Goal: Information Seeking & Learning: Understand process/instructions

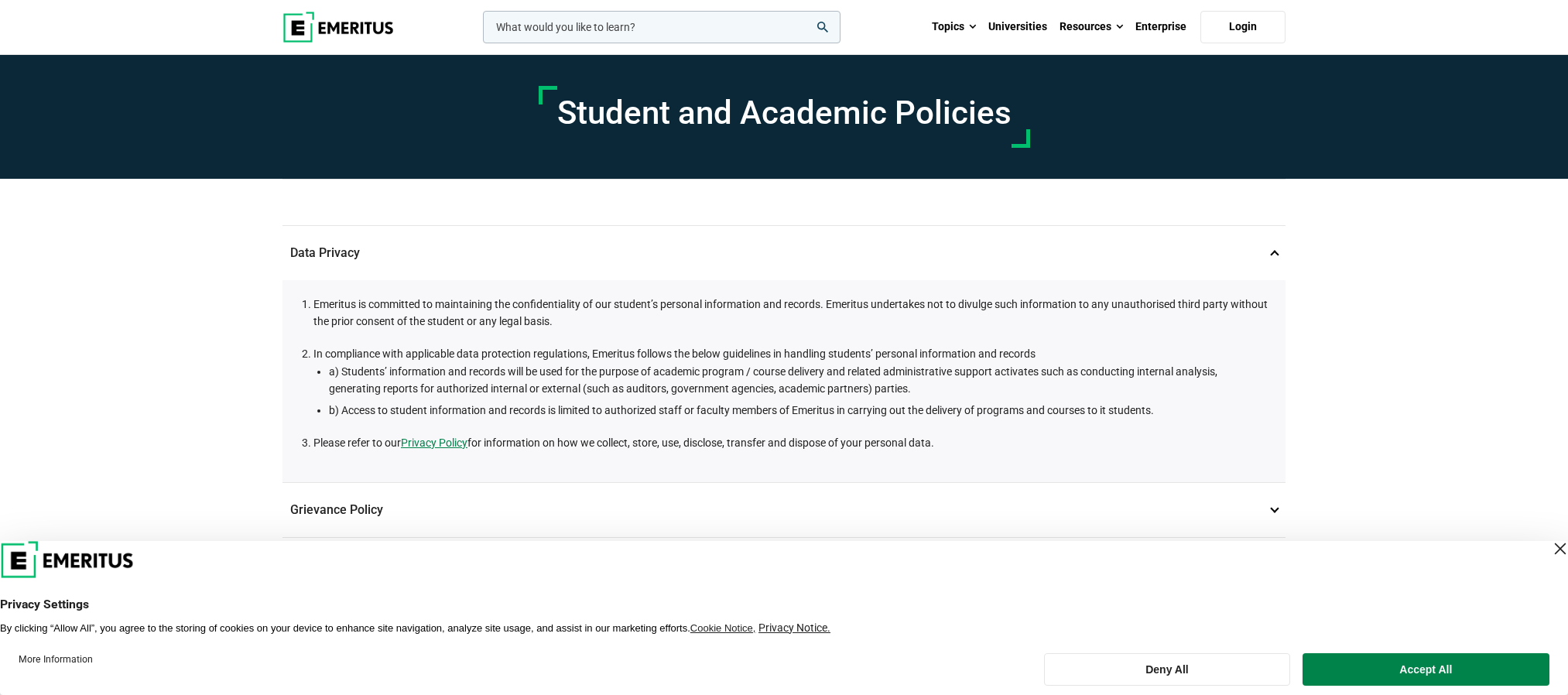
click at [1549, 541] on div "Close Layer" at bounding box center [1559, 549] width 22 height 22
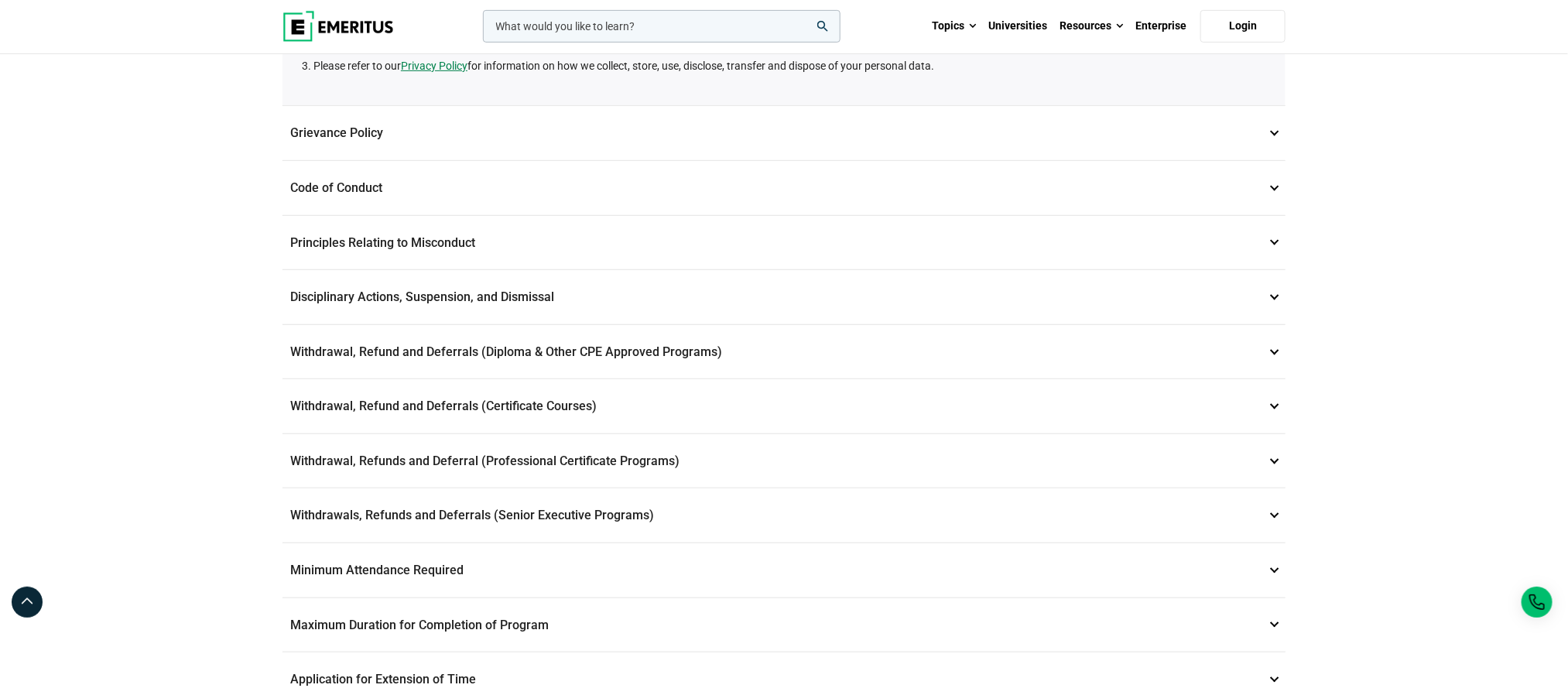
scroll to position [378, 0]
click at [590, 523] on p "Withdrawals, Refunds and Deferrals (Senior Executive Programs) 9" at bounding box center [783, 513] width 1003 height 55
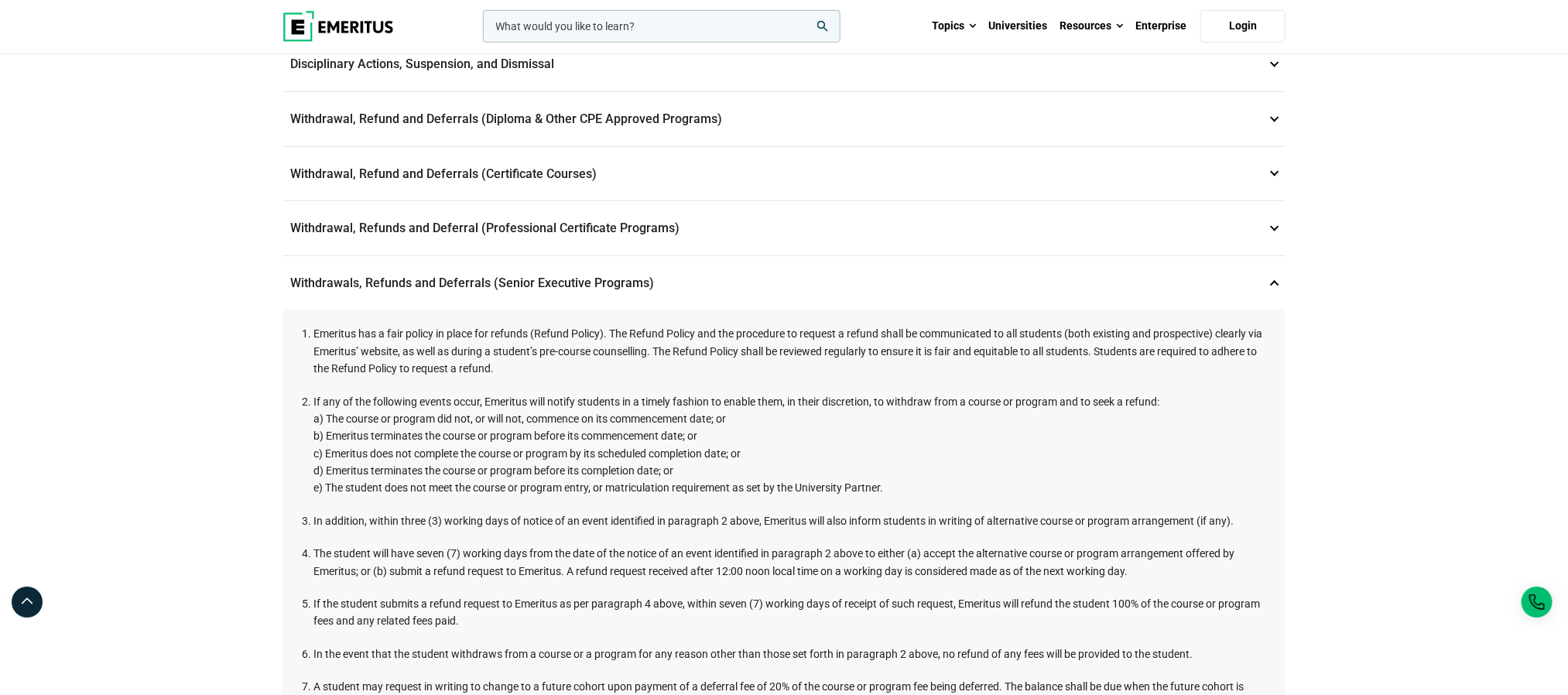
scroll to position [414, 0]
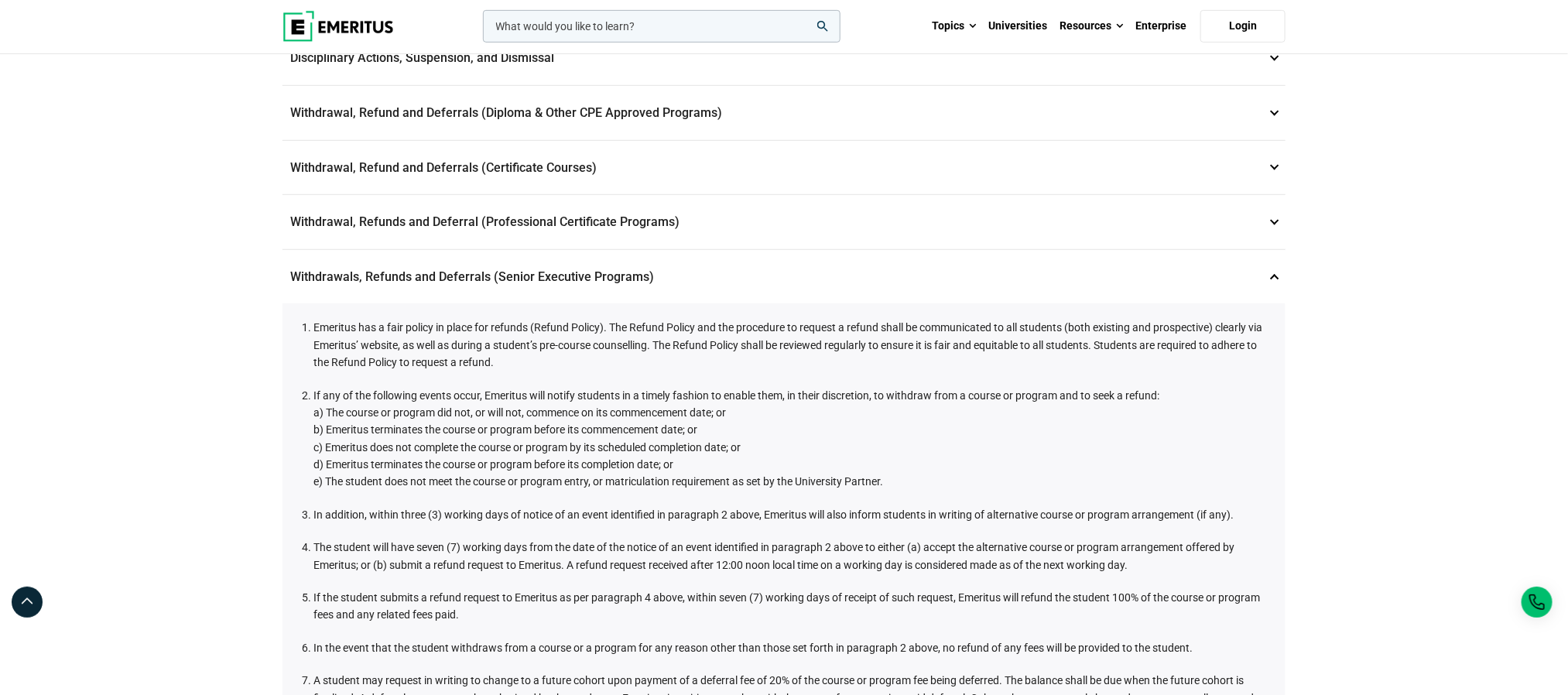
click at [1549, 190] on div "Student and Academic Policies Data Privacy 1 Emeritus is committed to maintaini…" at bounding box center [784, 530] width 1568 height 1777
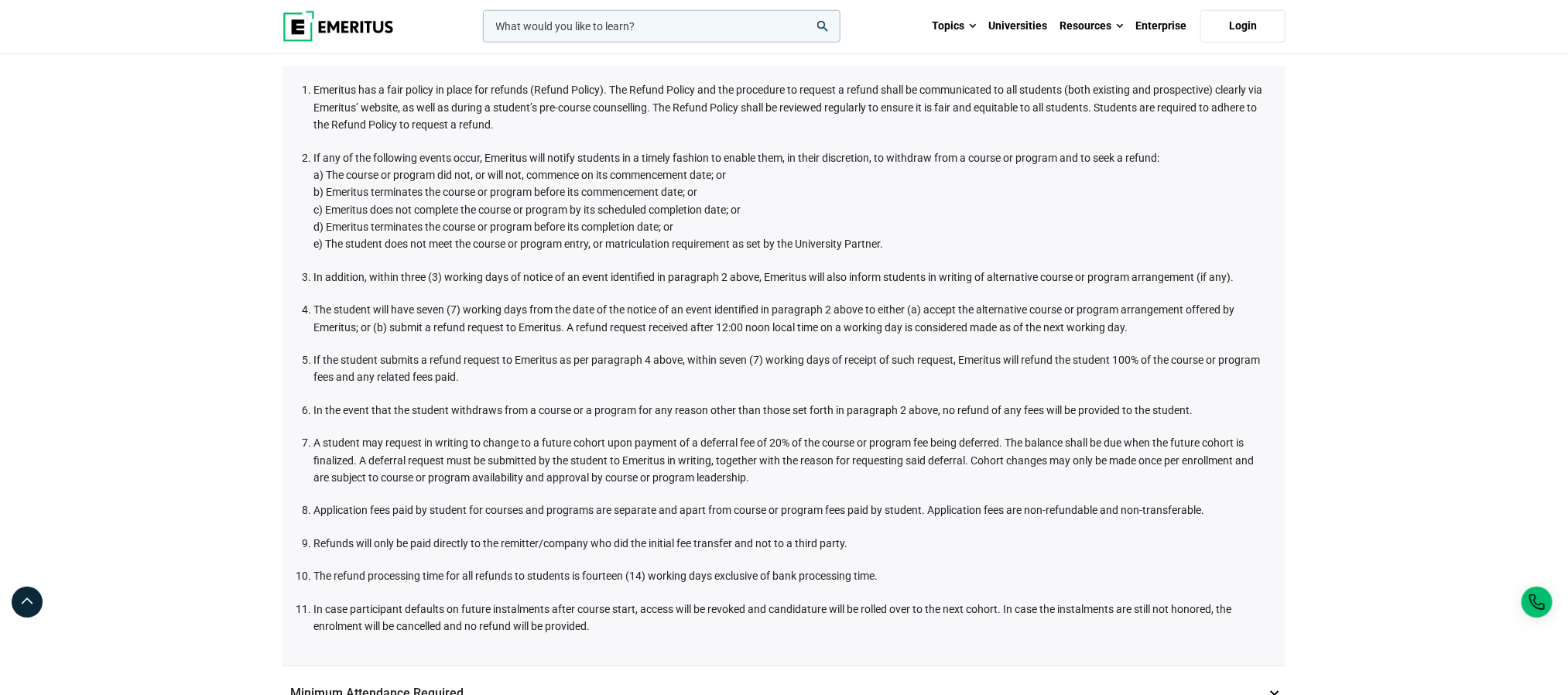
scroll to position [653, 0]
click at [463, 409] on li "In the event that the student withdraws from a course or a program for any reas…" at bounding box center [791, 408] width 956 height 17
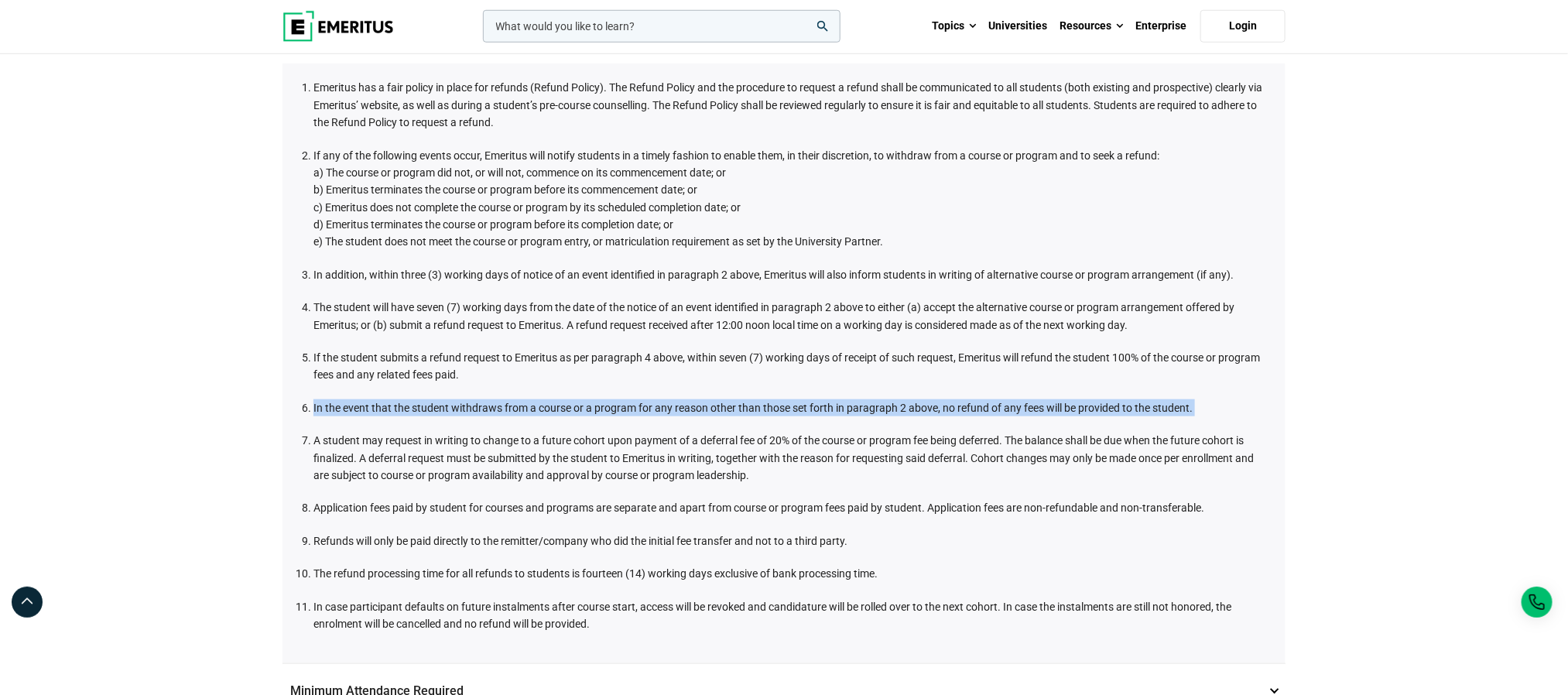
click at [463, 409] on li "In the event that the student withdraws from a course or a program for any reas…" at bounding box center [791, 408] width 956 height 17
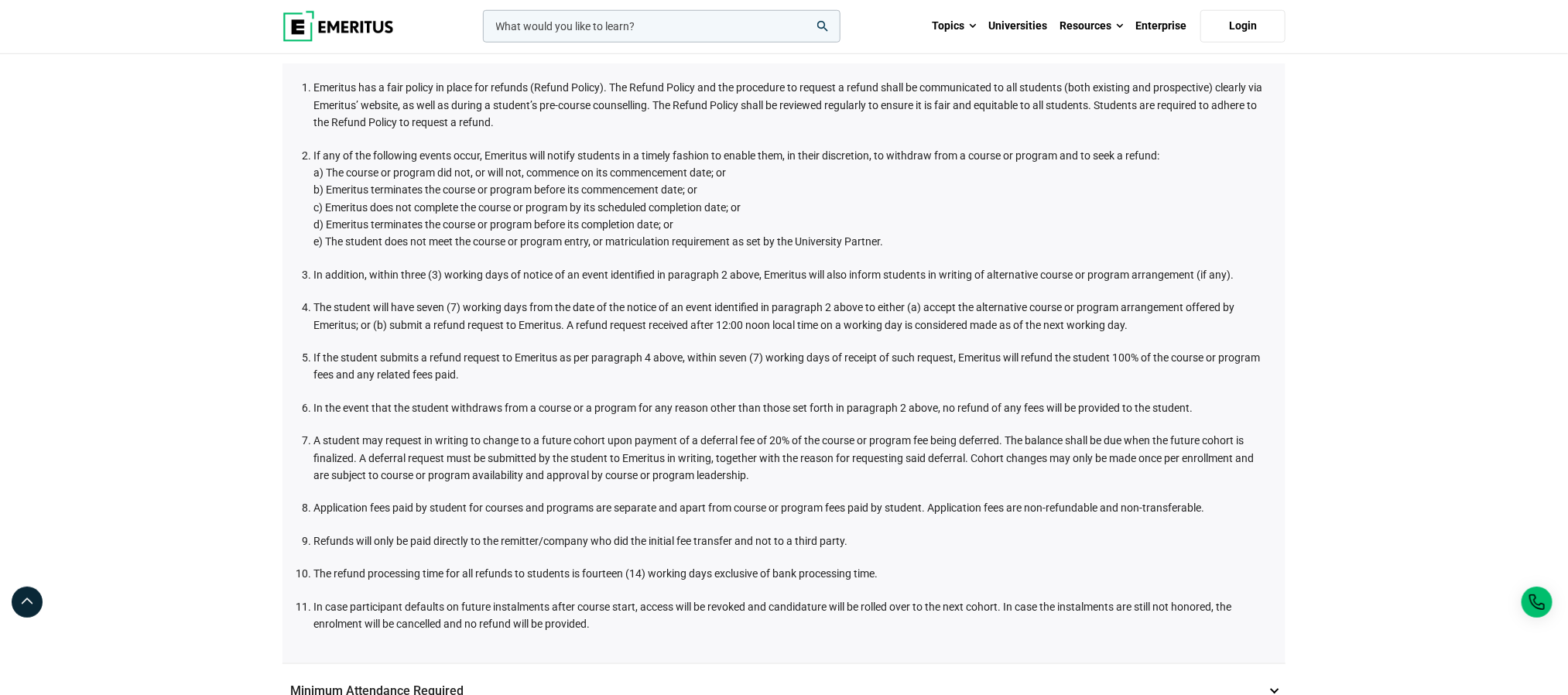
click at [523, 467] on li "A student may request in writing to change to a future cohort upon payment of a…" at bounding box center [791, 458] width 956 height 52
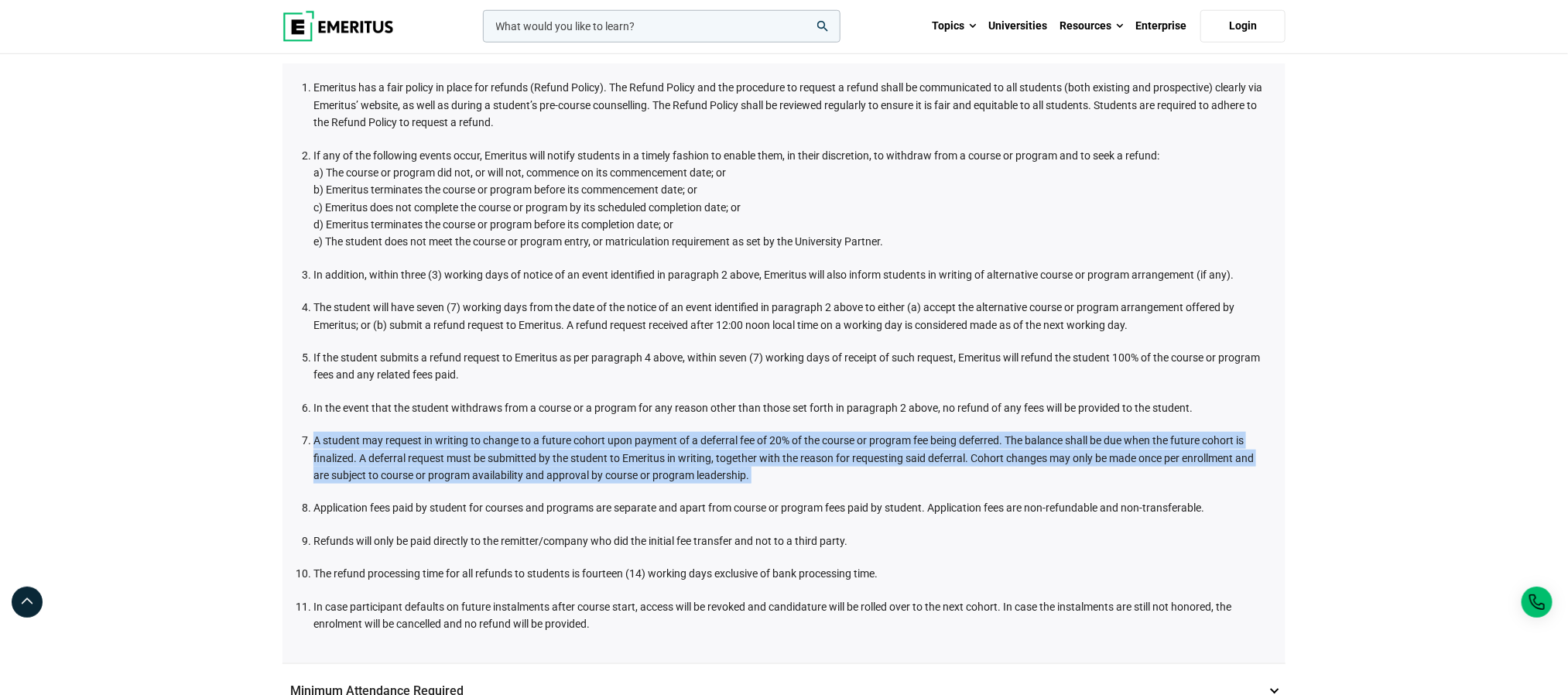
click at [523, 467] on li "A student may request in writing to change to a future cohort upon payment of a…" at bounding box center [791, 458] width 956 height 52
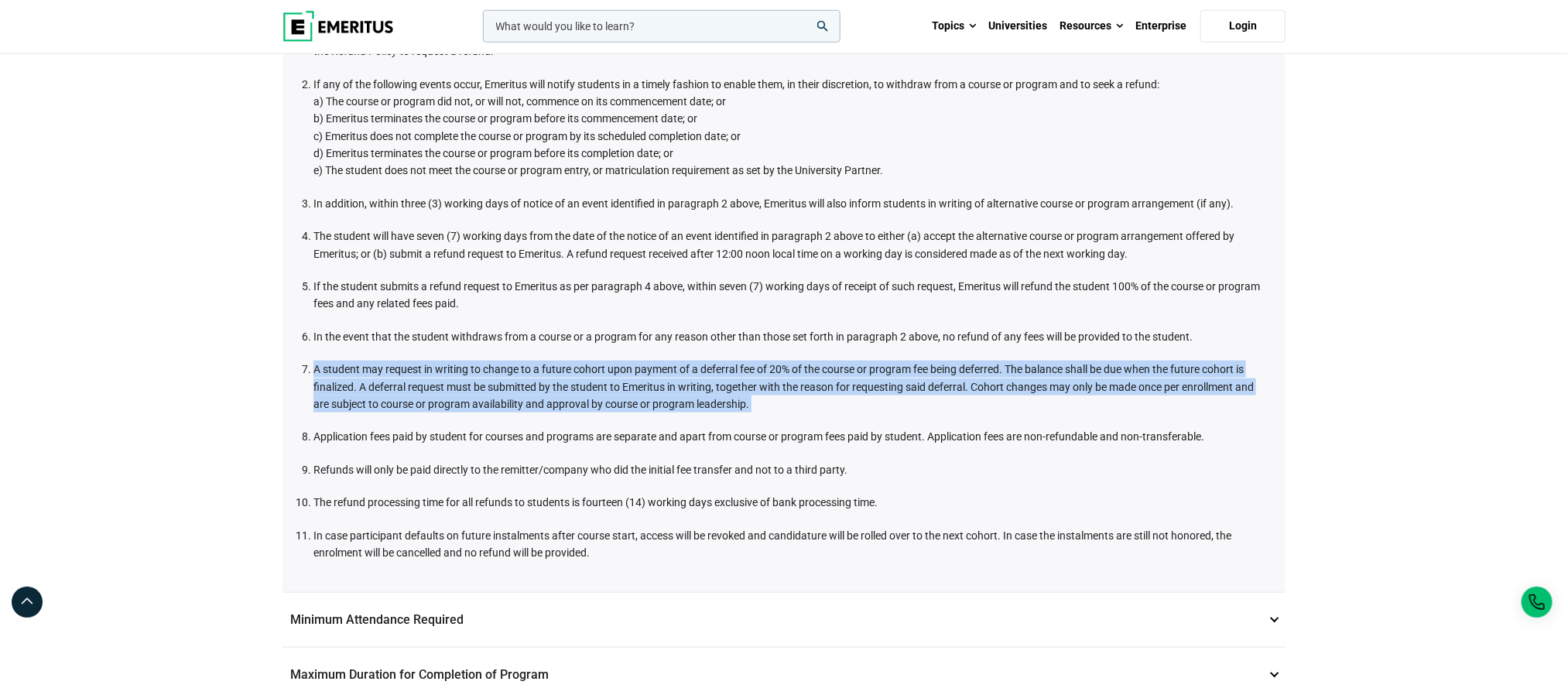
scroll to position [723, 0]
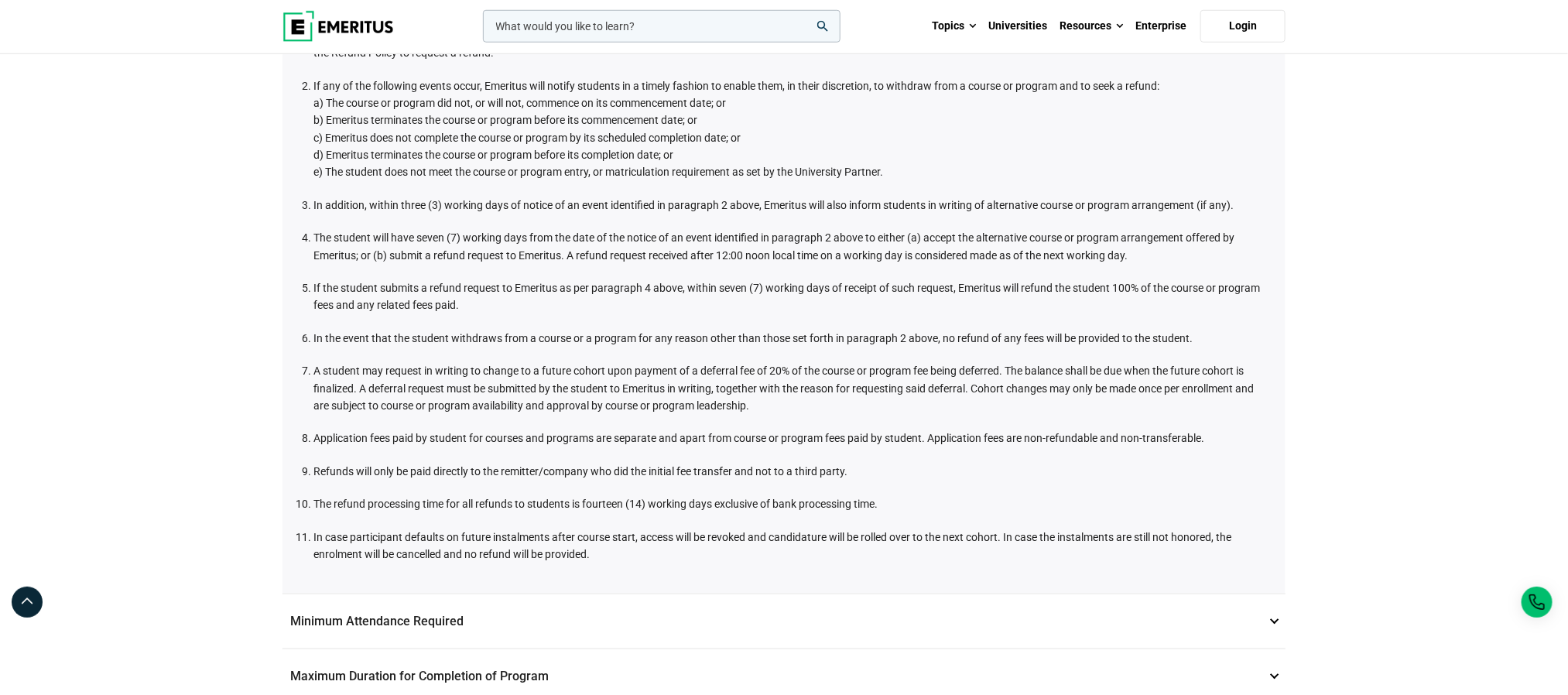
click at [460, 473] on li "Refunds will only be paid directly to the remitter/company who did the initial …" at bounding box center [791, 472] width 956 height 17
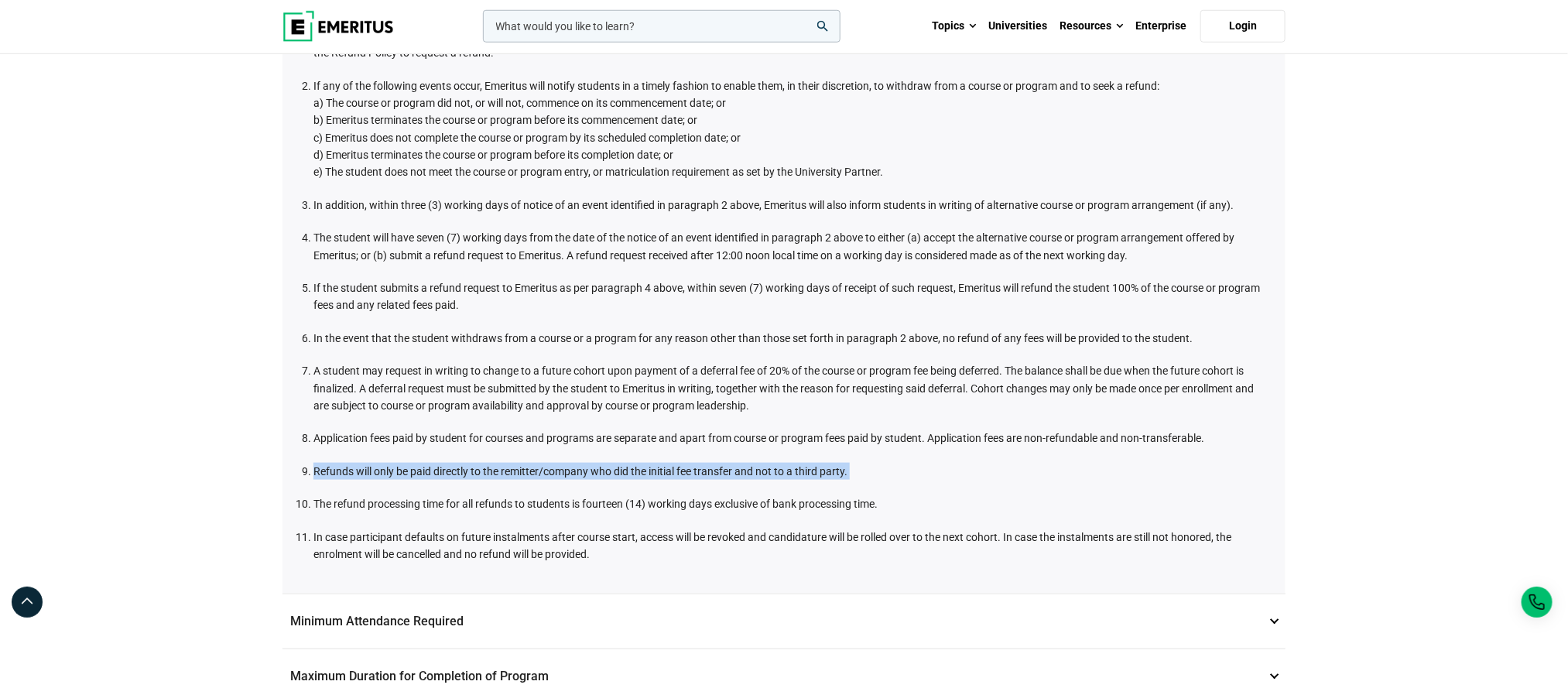
click at [460, 473] on li "Refunds will only be paid directly to the remitter/company who did the initial …" at bounding box center [791, 472] width 956 height 17
click at [537, 470] on li "Refunds will only be paid directly to the remitter/company who did the initial …" at bounding box center [791, 472] width 956 height 17
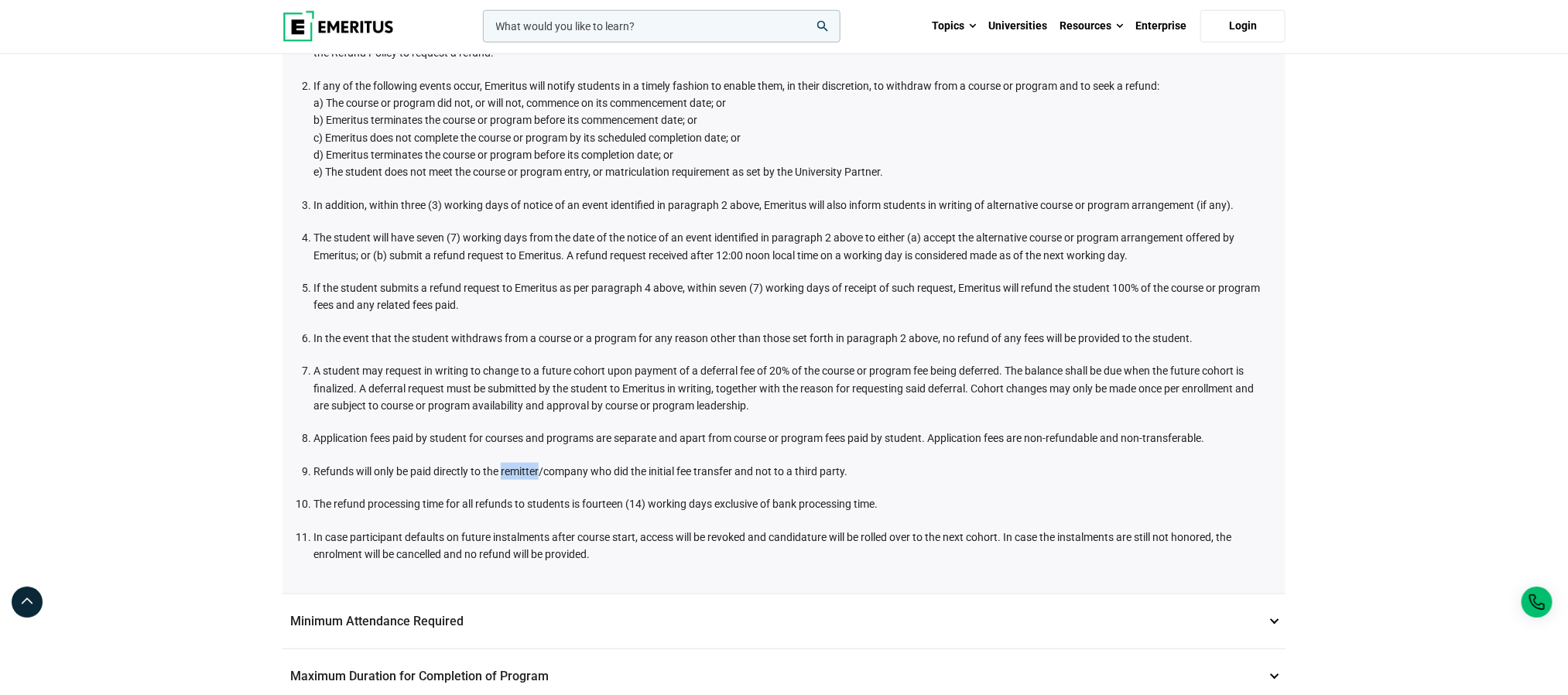
click at [537, 470] on li "Refunds will only be paid directly to the remitter/company who did the initial …" at bounding box center [791, 472] width 956 height 17
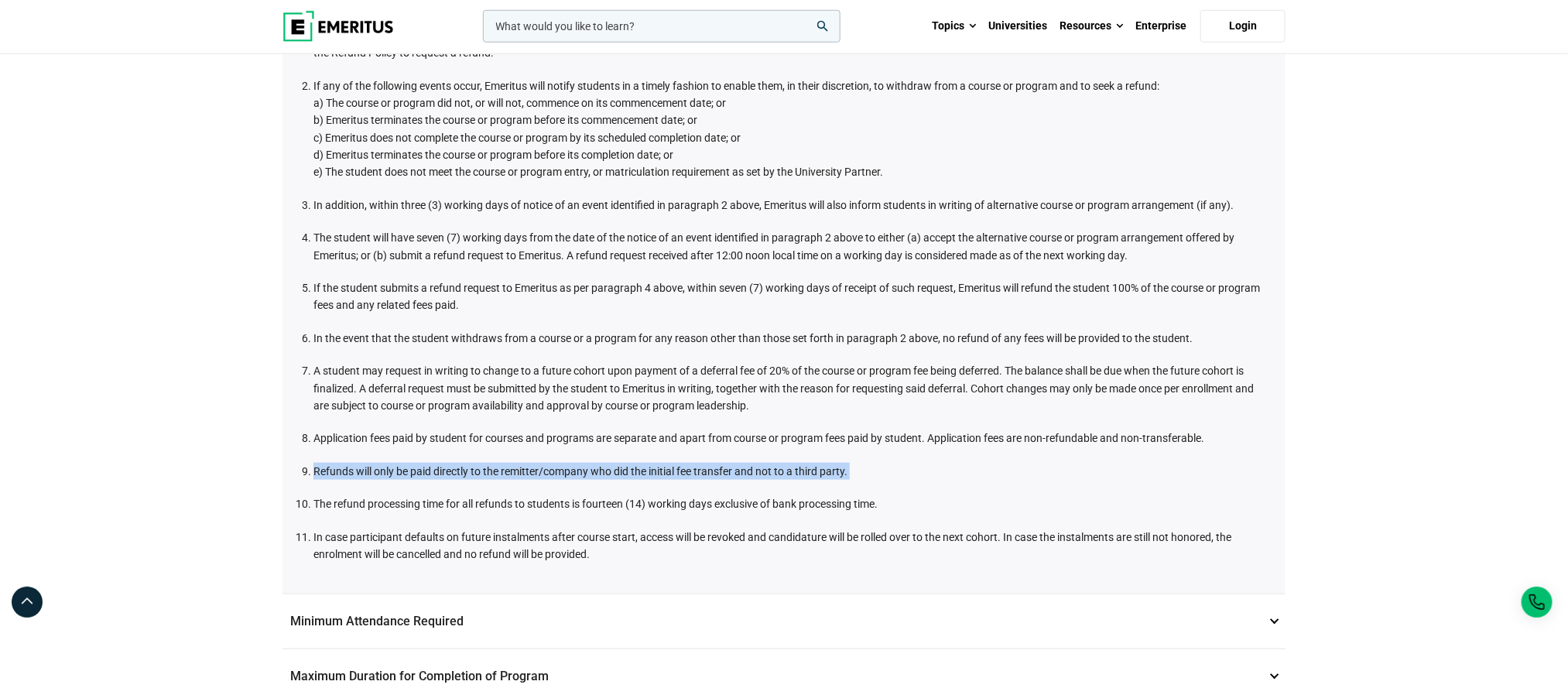
click at [537, 470] on li "Refunds will only be paid directly to the remitter/company who did the initial …" at bounding box center [791, 472] width 956 height 17
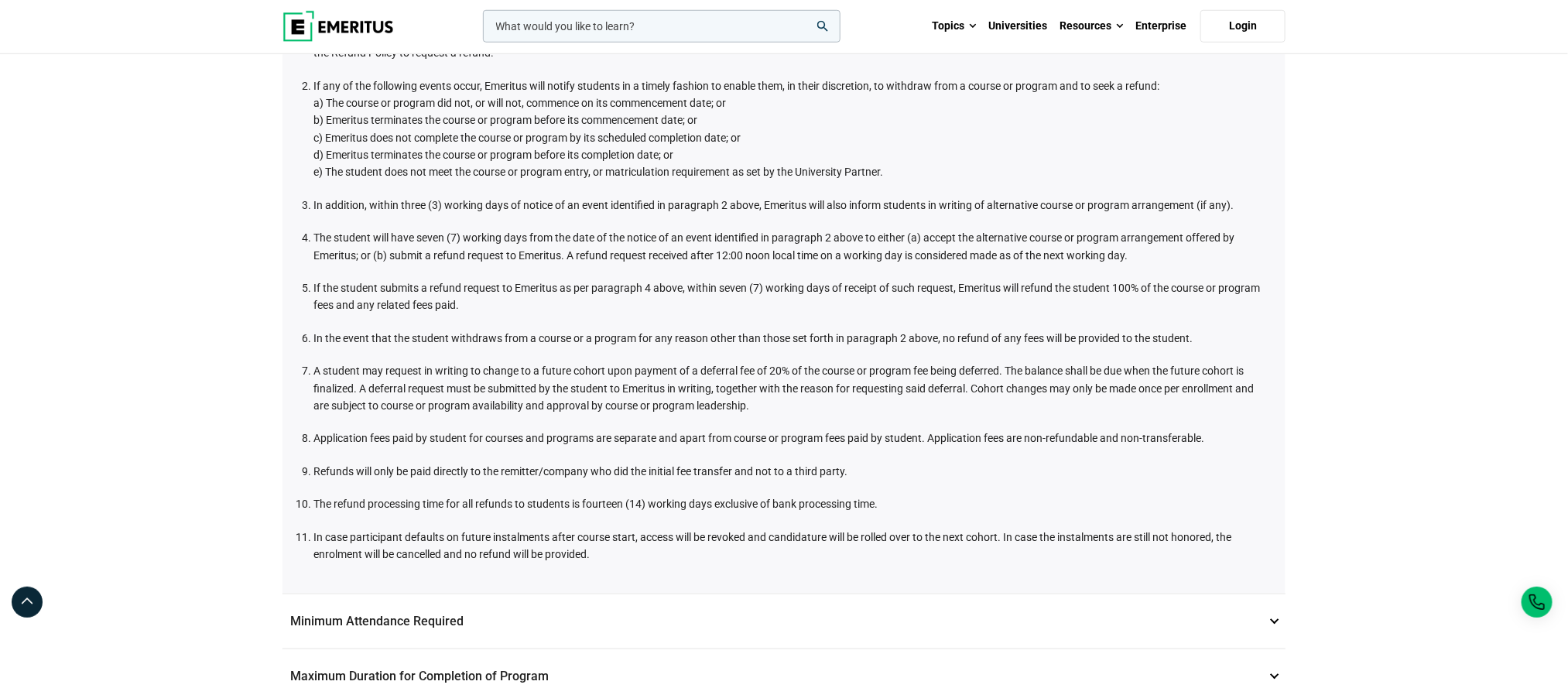
click at [414, 248] on li "The student will have seven (7) working days from the date of the notice of an …" at bounding box center [791, 247] width 956 height 35
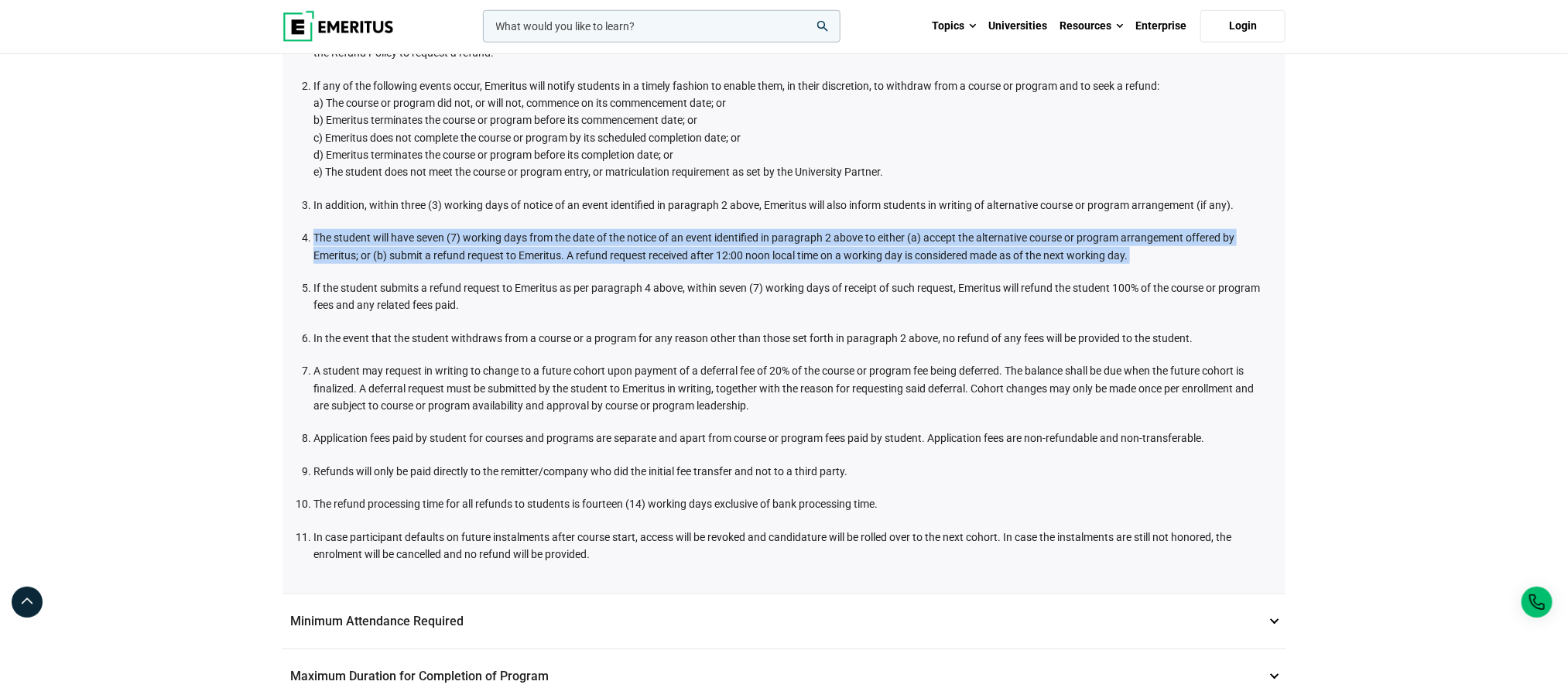
click at [414, 248] on li "The student will have seven (7) working days from the date of the notice of an …" at bounding box center [791, 247] width 956 height 35
click at [481, 241] on li "The student will have seven (7) working days from the date of the notice of an …" at bounding box center [791, 247] width 956 height 35
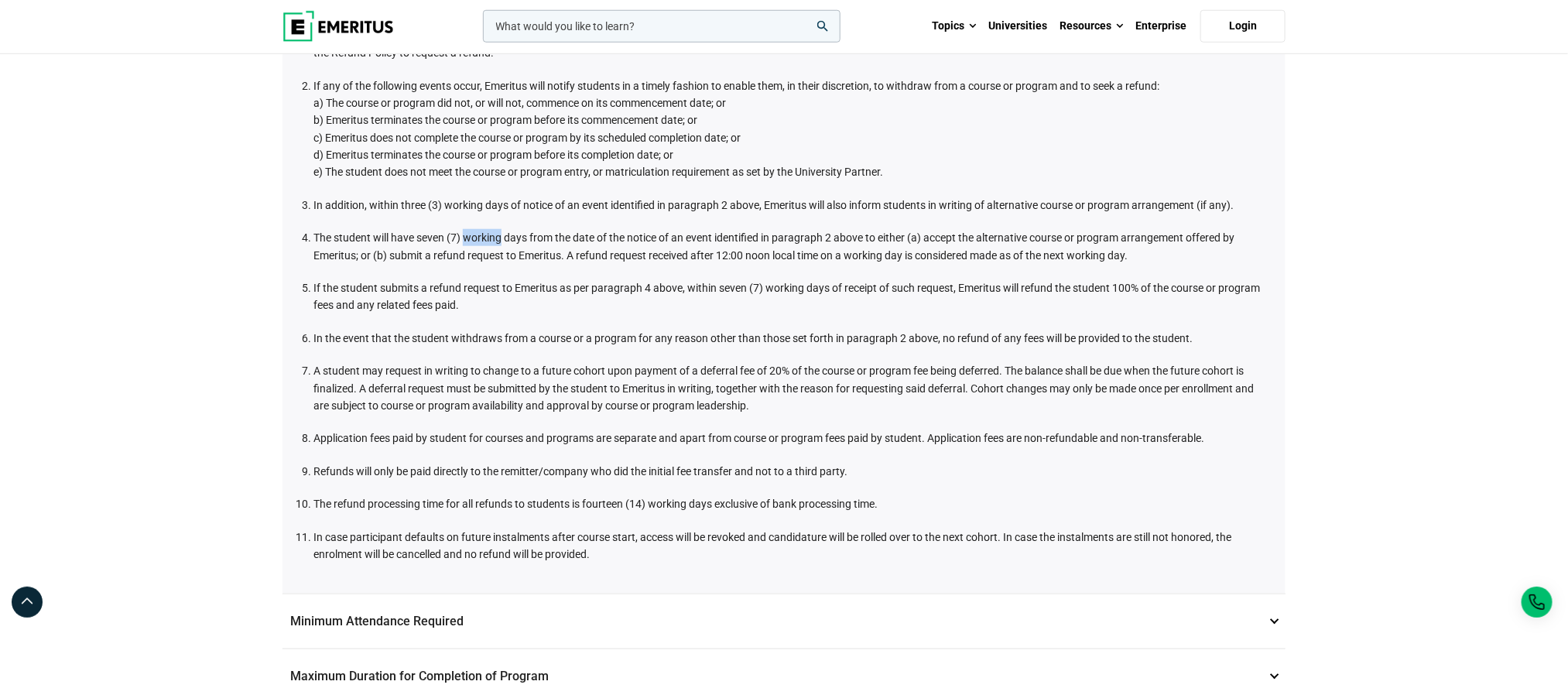
click at [481, 241] on li "The student will have seven (7) working days from the date of the notice of an …" at bounding box center [791, 247] width 956 height 35
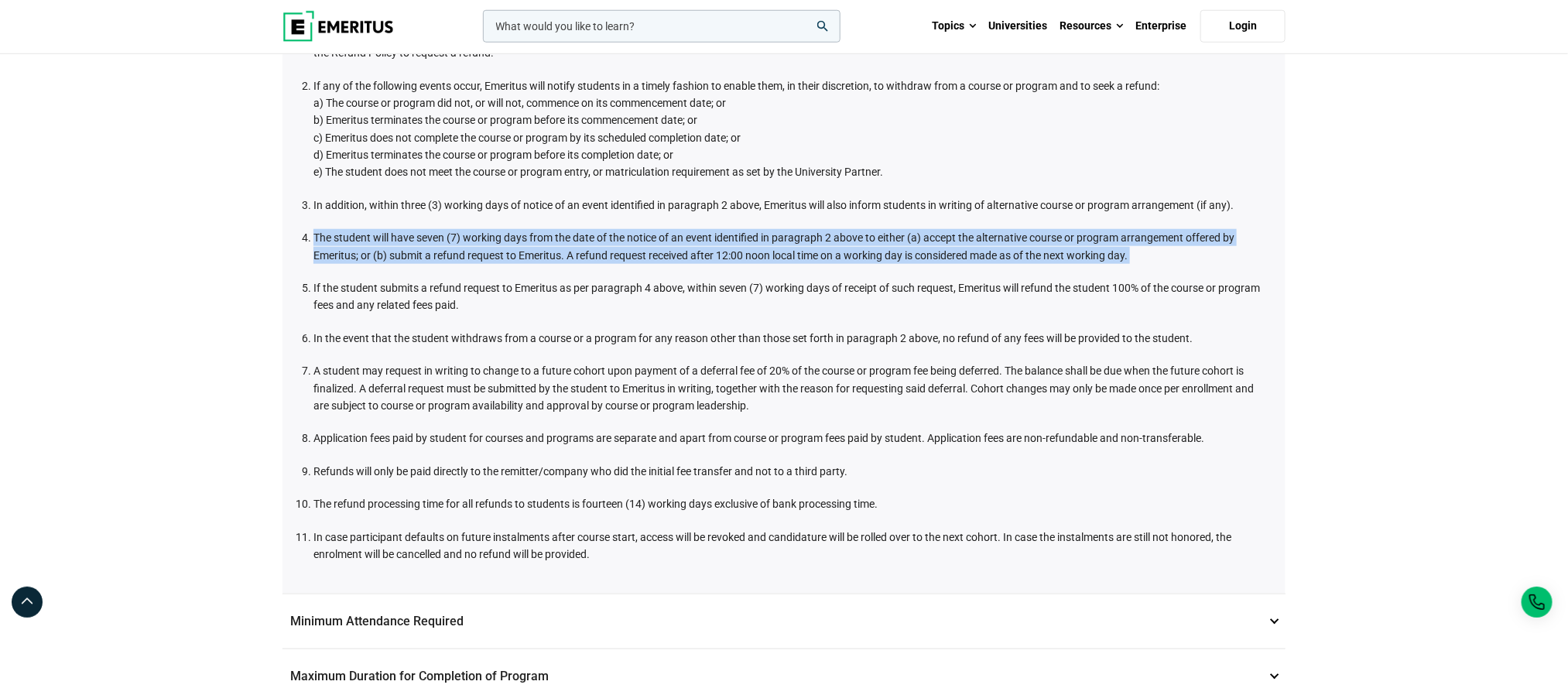
click at [481, 241] on li "The student will have seven (7) working days from the date of the notice of an …" at bounding box center [791, 247] width 956 height 35
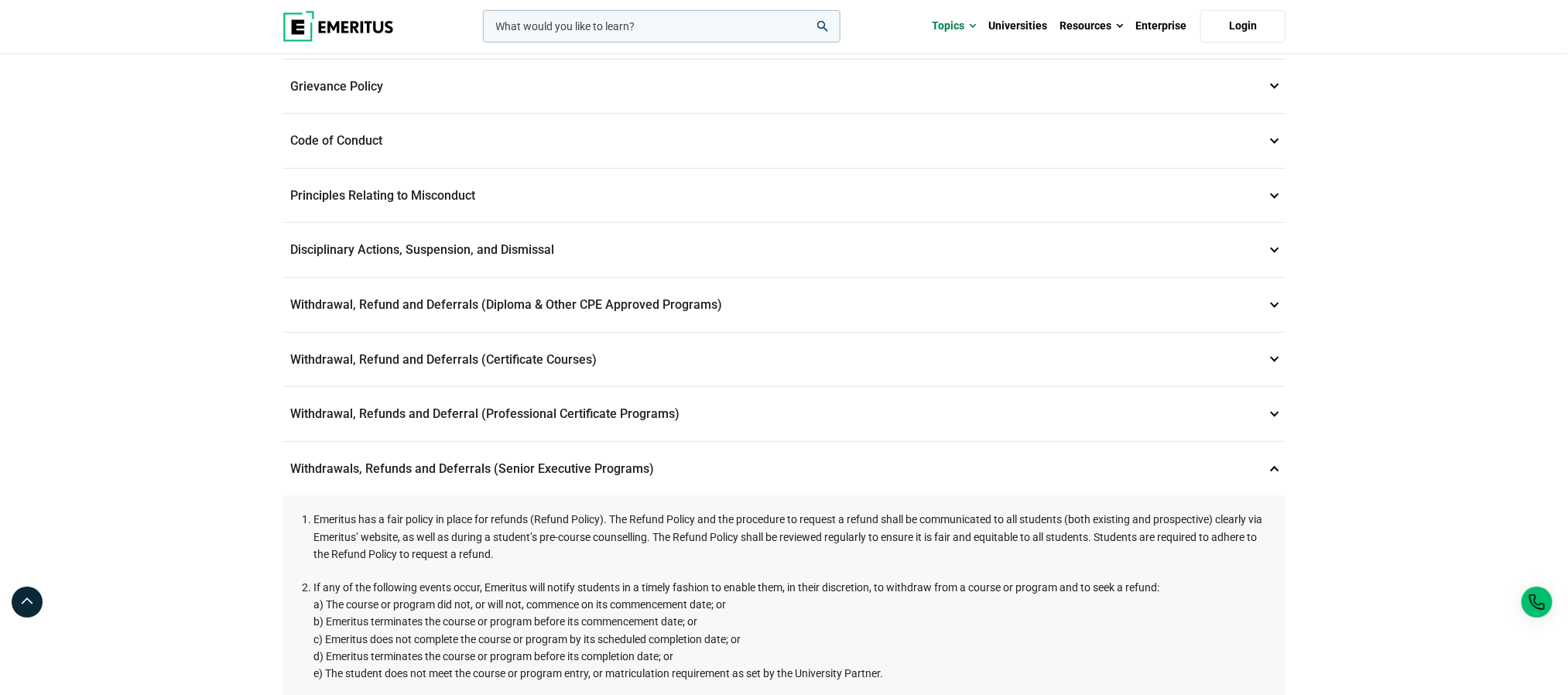
scroll to position [219, 0]
